Goal: Task Accomplishment & Management: Use online tool/utility

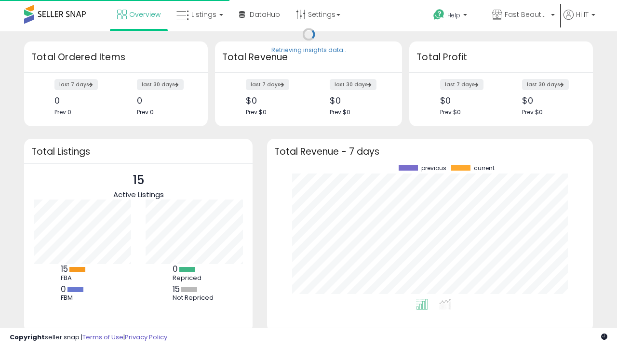
scroll to position [134, 306]
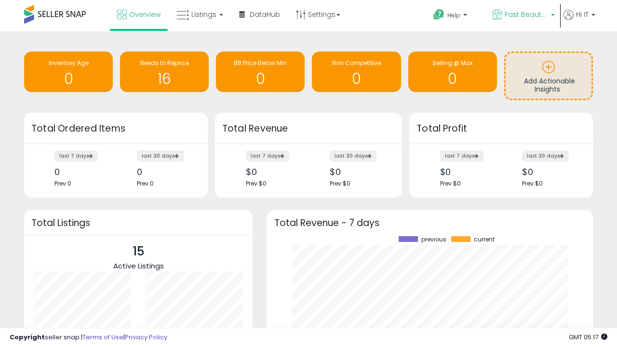
click at [522, 15] on span "Fast Beauty ([GEOGRAPHIC_DATA])" at bounding box center [525, 15] width 43 height 10
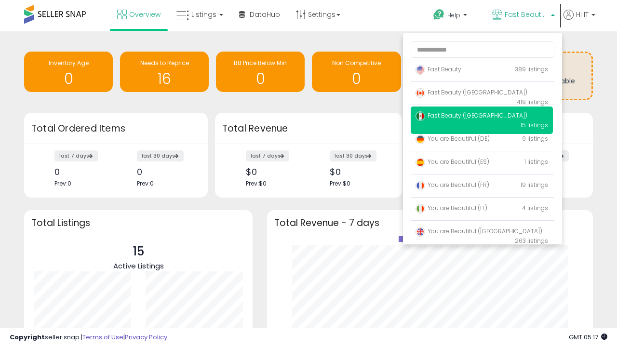
click at [481, 233] on span "You are Beautiful ([GEOGRAPHIC_DATA])" at bounding box center [478, 231] width 127 height 8
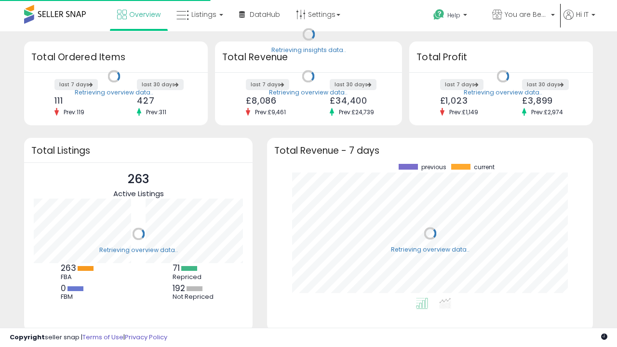
scroll to position [134, 306]
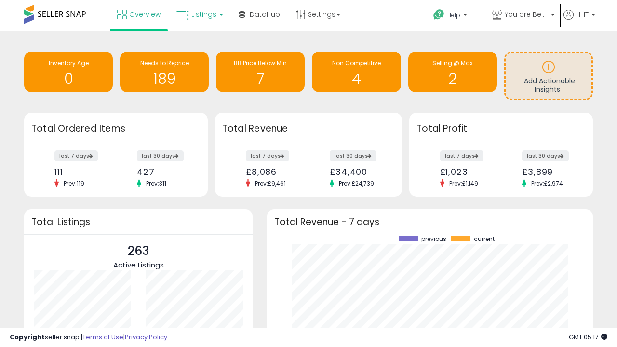
click at [198, 14] on span "Listings" at bounding box center [203, 15] width 25 height 10
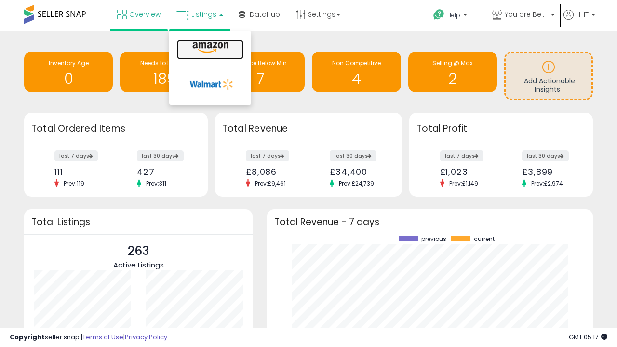
click at [209, 48] on icon at bounding box center [210, 47] width 42 height 13
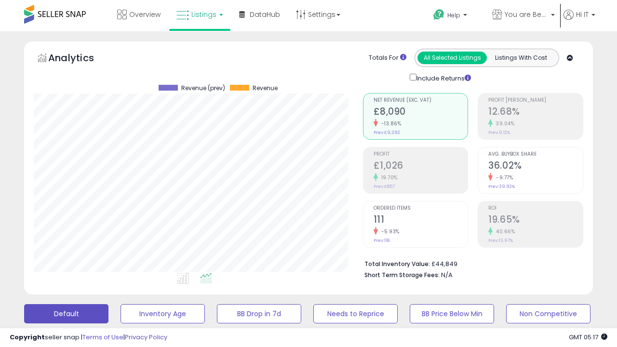
scroll to position [187, 0]
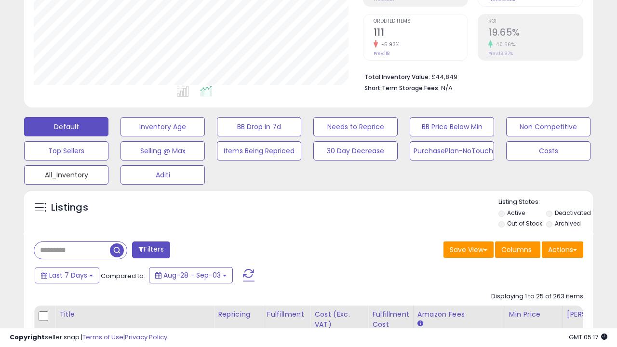
click at [66, 173] on button "All_Inventory" at bounding box center [66, 174] width 84 height 19
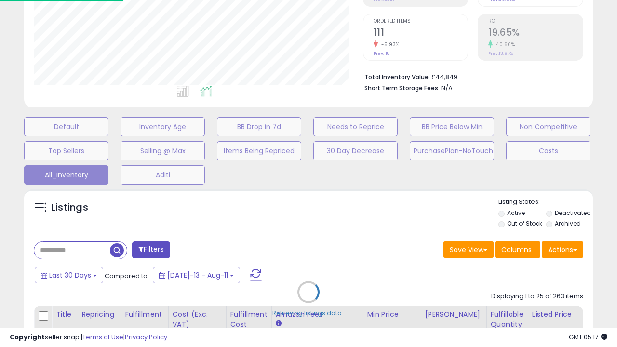
scroll to position [197, 328]
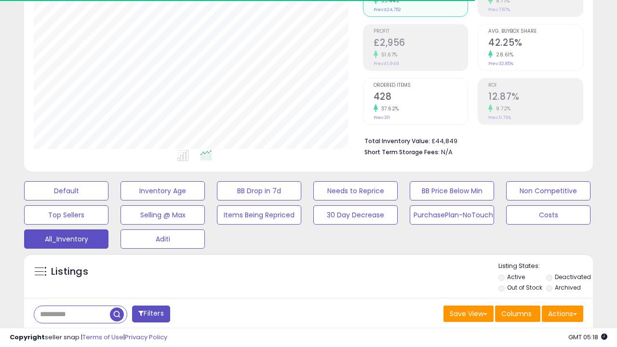
click at [68, 334] on span "Last 30 Days" at bounding box center [70, 339] width 42 height 10
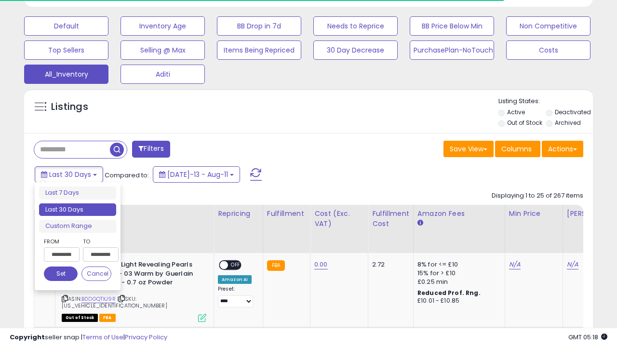
click at [78, 210] on li "Last 30 Days" at bounding box center [77, 209] width 77 height 13
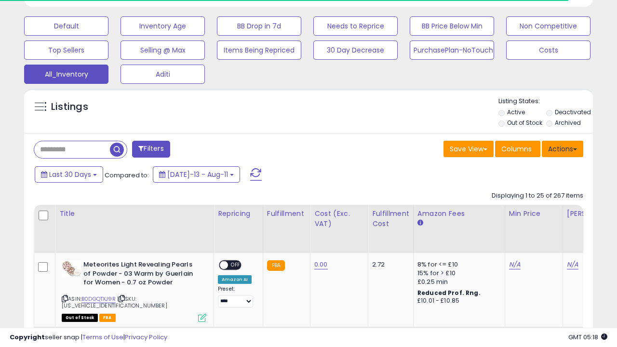
click at [562, 148] on button "Actions" at bounding box center [561, 149] width 41 height 16
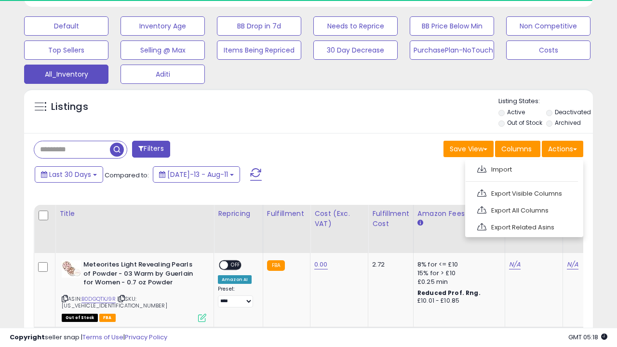
click at [523, 209] on link "Export All Columns" at bounding box center [522, 210] width 105 height 15
